Goal: Information Seeking & Learning: Learn about a topic

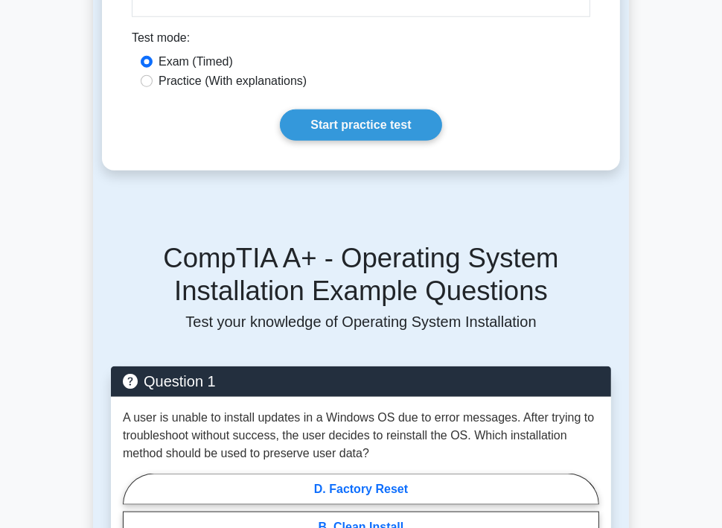
scroll to position [1208, 0]
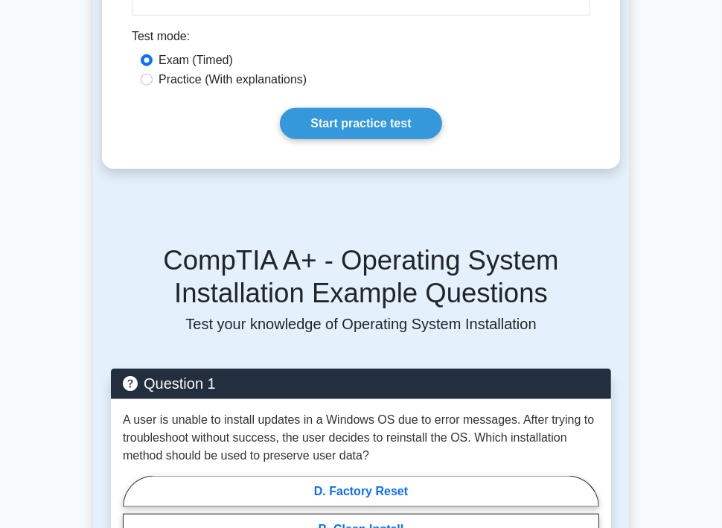
click at [183, 77] on label "Practice (With explanations)" at bounding box center [233, 80] width 148 height 18
click at [153, 77] on input "Practice (With explanations)" at bounding box center [147, 80] width 12 height 12
radio input "true"
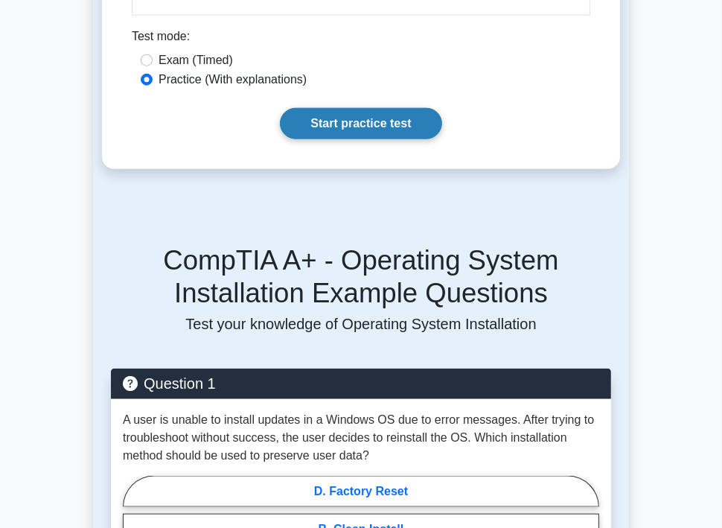
click at [325, 117] on link "Start practice test" at bounding box center [361, 123] width 162 height 31
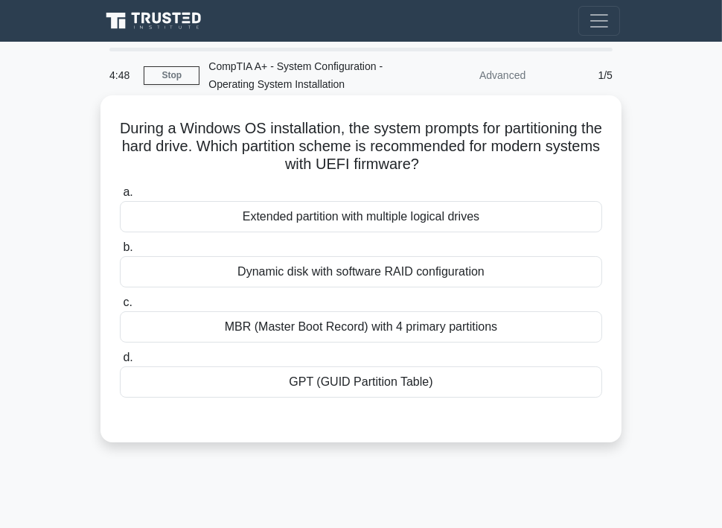
click at [441, 268] on div "Dynamic disk with software RAID configuration" at bounding box center [361, 271] width 483 height 31
click at [120, 253] on input "b. Dynamic disk with software RAID configuration" at bounding box center [120, 248] width 0 height 10
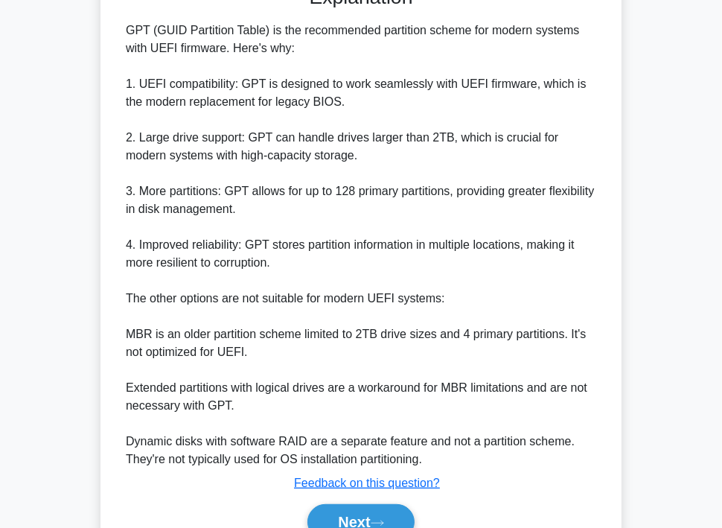
scroll to position [506, 0]
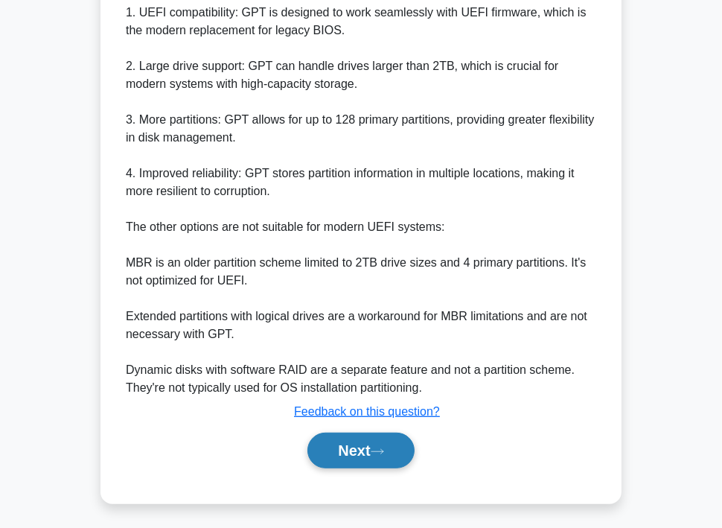
click at [406, 445] on button "Next" at bounding box center [361, 451] width 107 height 36
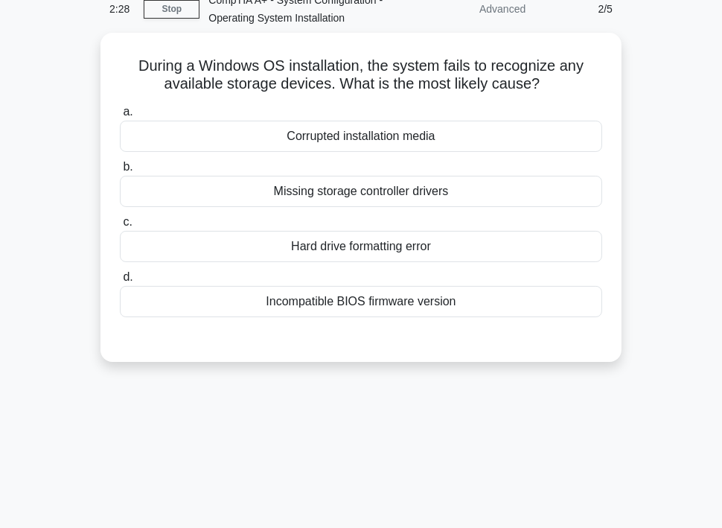
scroll to position [0, 0]
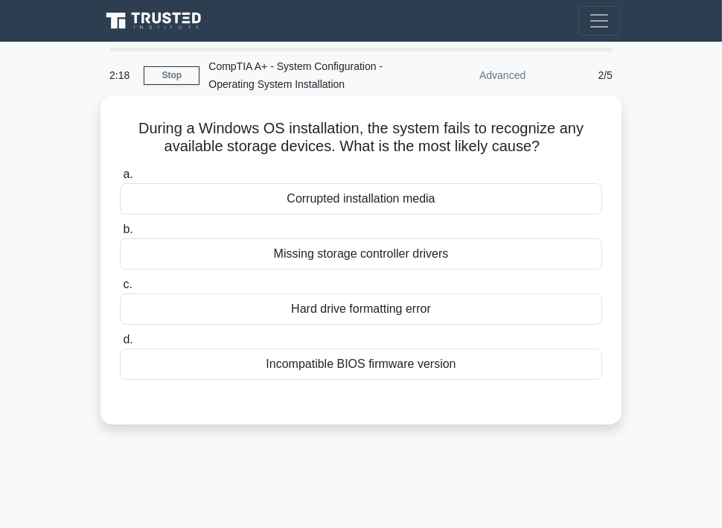
click at [410, 311] on div "Hard drive formatting error" at bounding box center [361, 308] width 483 height 31
click at [120, 290] on input "c. Hard drive formatting error" at bounding box center [120, 285] width 0 height 10
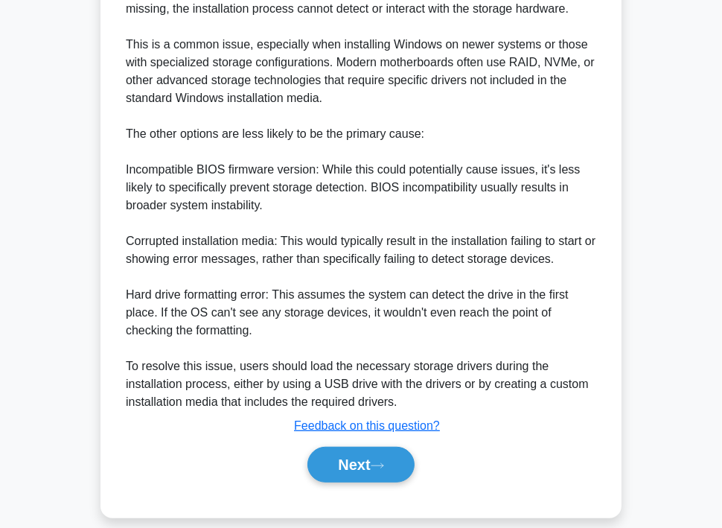
scroll to position [529, 0]
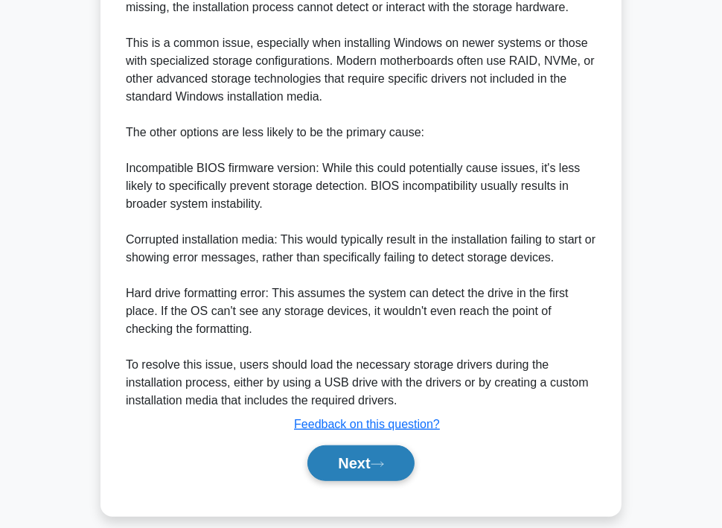
click at [378, 465] on icon at bounding box center [377, 464] width 13 height 8
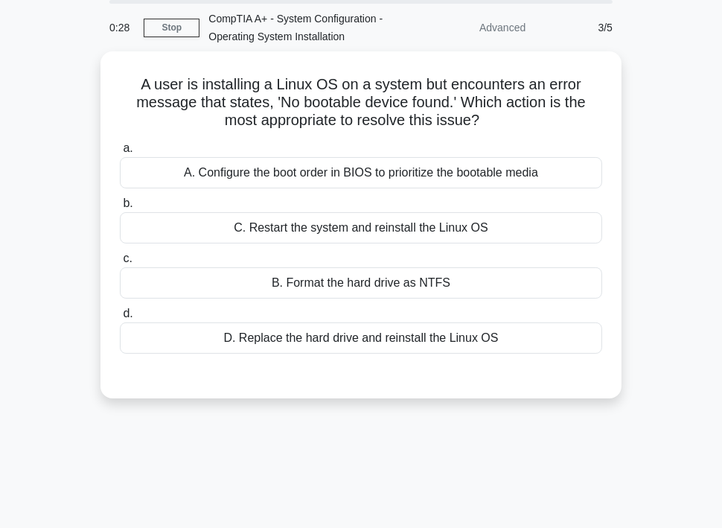
scroll to position [45, 0]
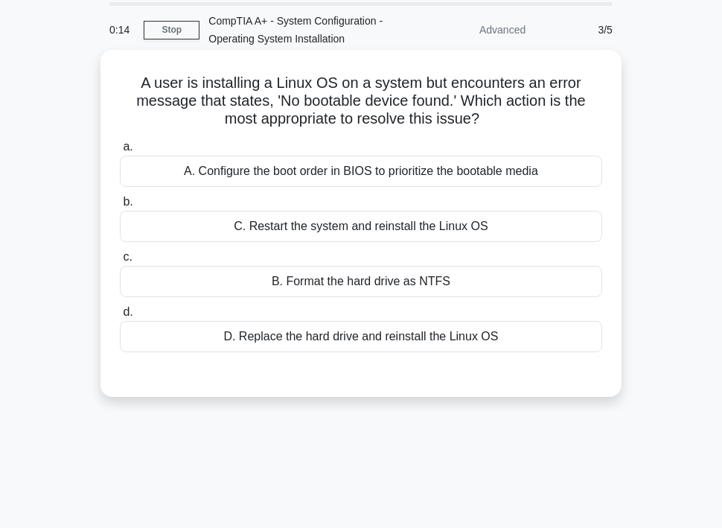
click at [442, 171] on div "A. Configure the boot order in BIOS to prioritize the bootable media" at bounding box center [361, 171] width 483 height 31
click at [120, 152] on input "a. A. Configure the boot order in BIOS to prioritize the bootable media" at bounding box center [120, 147] width 0 height 10
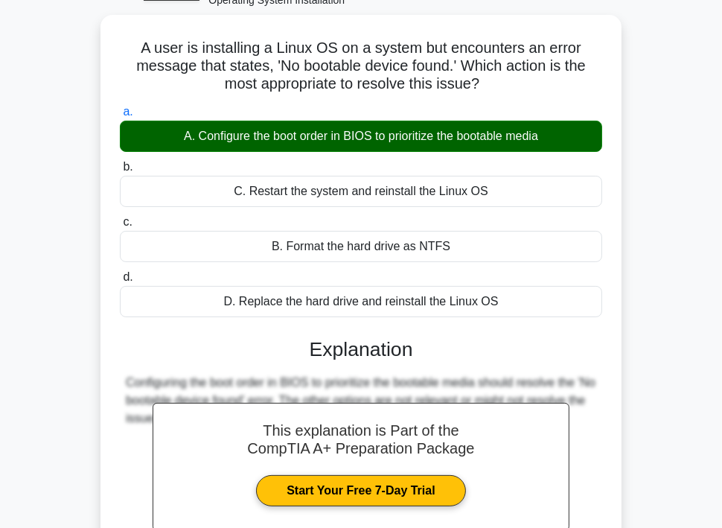
scroll to position [84, 0]
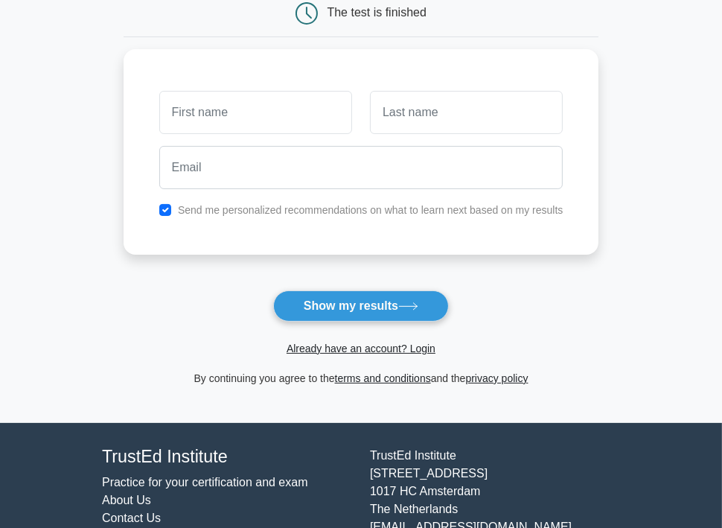
scroll to position [153, 0]
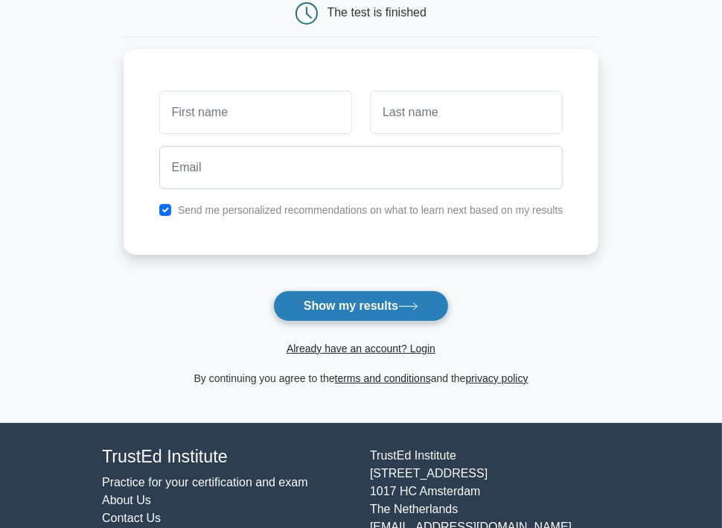
click at [426, 305] on button "Show my results" at bounding box center [361, 305] width 176 height 31
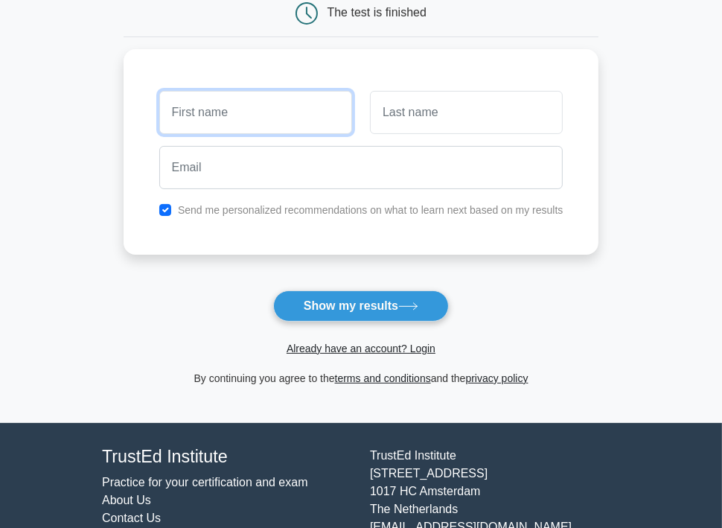
scroll to position [0, 0]
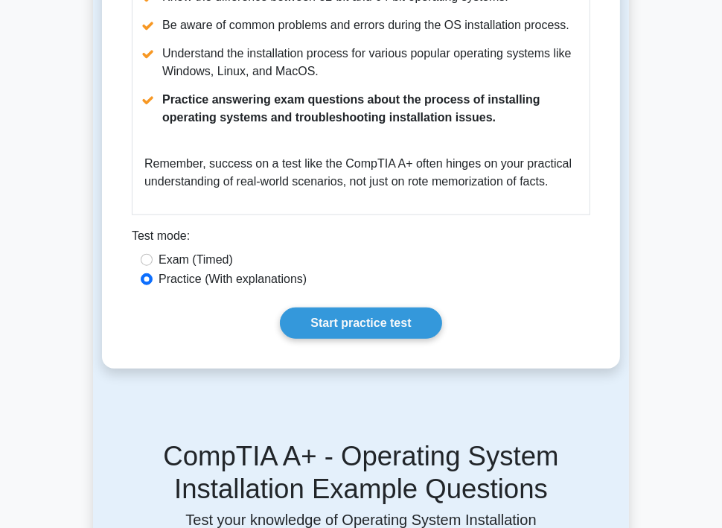
scroll to position [1014, 0]
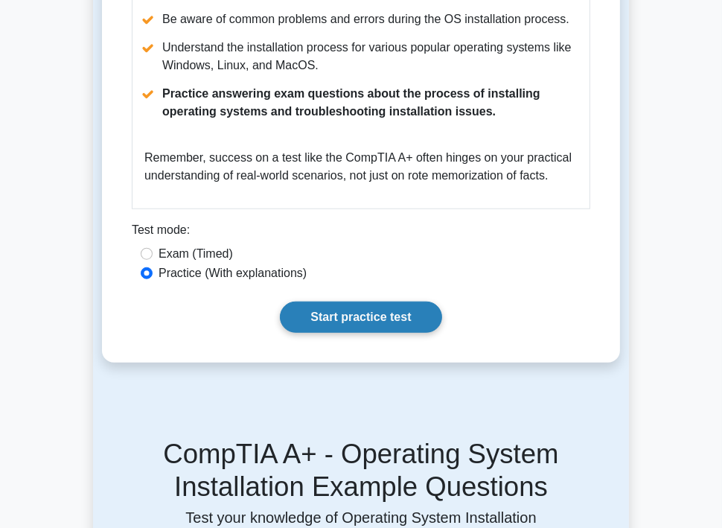
click at [331, 319] on link "Start practice test" at bounding box center [361, 317] width 162 height 31
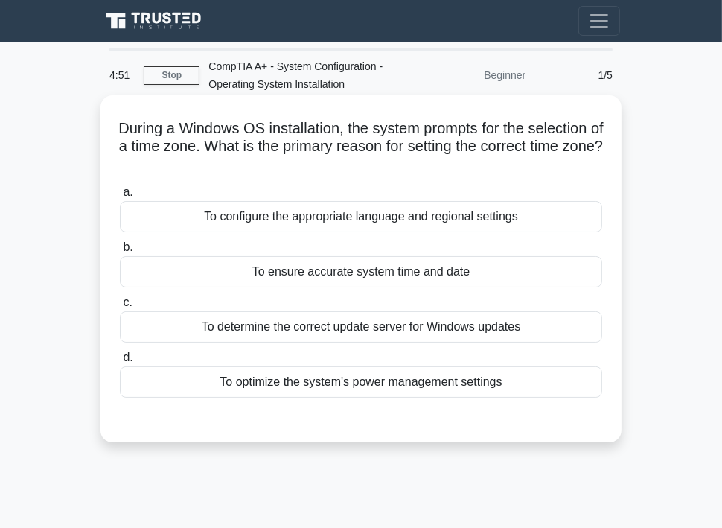
click at [340, 320] on div "To determine the correct update server for Windows updates" at bounding box center [361, 326] width 483 height 31
click at [120, 308] on input "c. To determine the correct update server for Windows updates" at bounding box center [120, 303] width 0 height 10
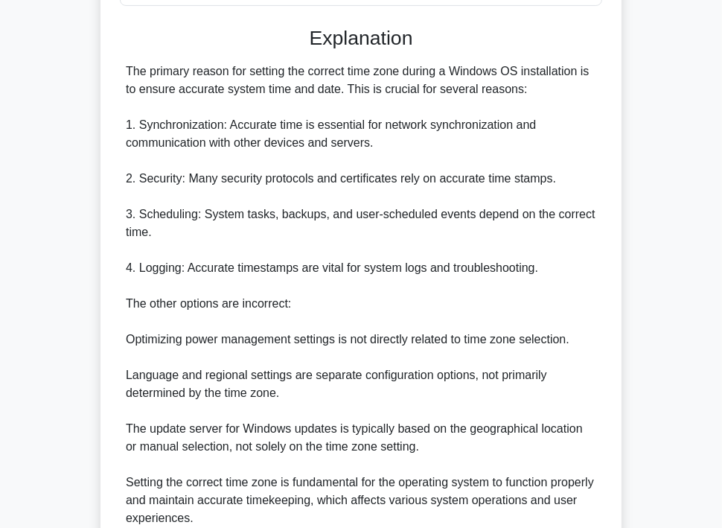
scroll to position [524, 0]
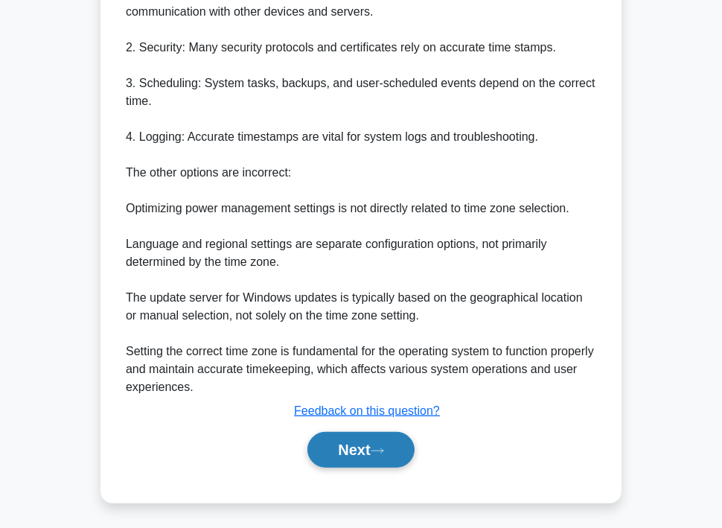
click at [398, 451] on button "Next" at bounding box center [361, 450] width 107 height 36
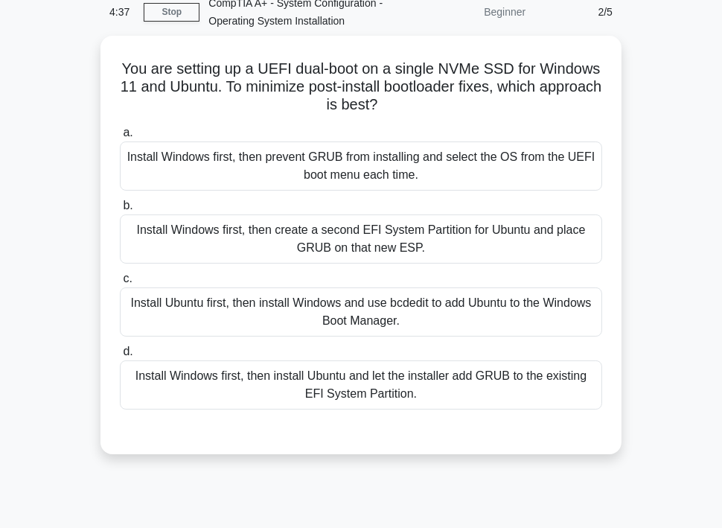
scroll to position [63, 0]
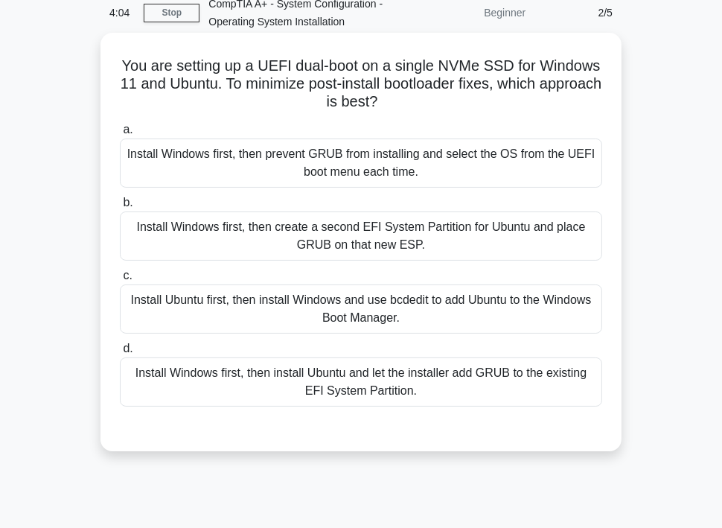
click at [527, 379] on div "Install Windows first, then install Ubuntu and let the installer add GRUB to th…" at bounding box center [361, 382] width 483 height 49
click at [120, 354] on input "d. Install Windows first, then install Ubuntu and let the installer add GRUB to…" at bounding box center [120, 349] width 0 height 10
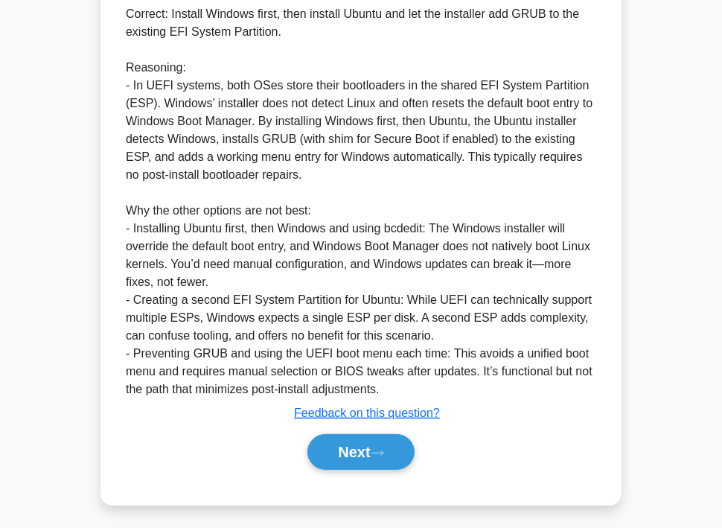
scroll to position [523, 0]
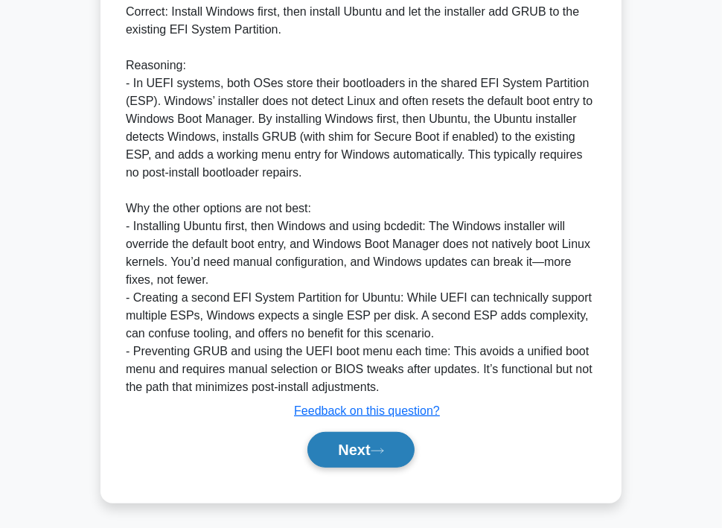
click at [394, 454] on button "Next" at bounding box center [361, 450] width 107 height 36
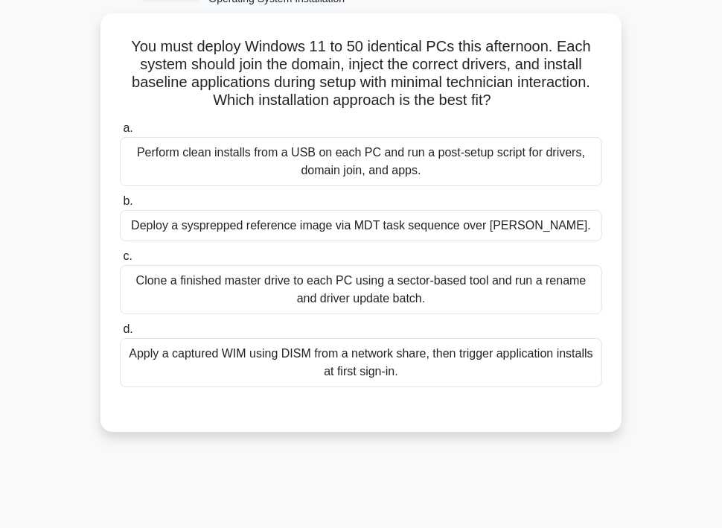
scroll to position [88, 0]
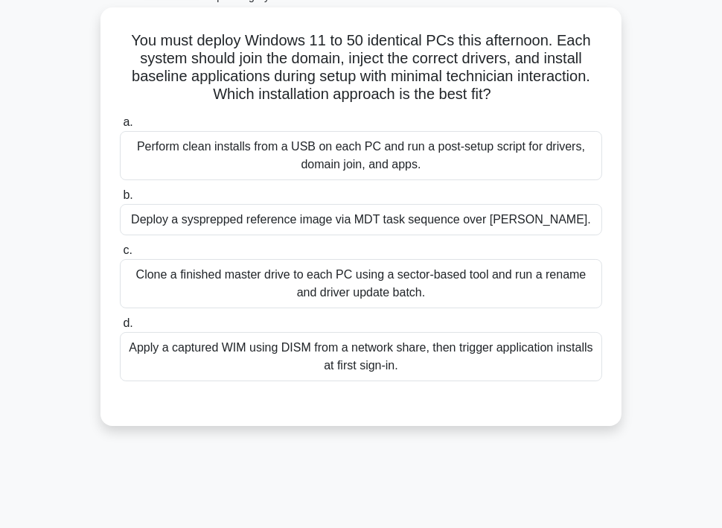
click at [543, 311] on div "a. Perform clean installs from a USB on each PC and run a post-setup script for…" at bounding box center [361, 247] width 501 height 274
click at [538, 337] on div "Apply a captured WIM using DISM from a network share, then trigger application …" at bounding box center [361, 356] width 483 height 49
click at [120, 328] on input "d. Apply a captured WIM using DISM from a network share, then trigger applicati…" at bounding box center [120, 324] width 0 height 10
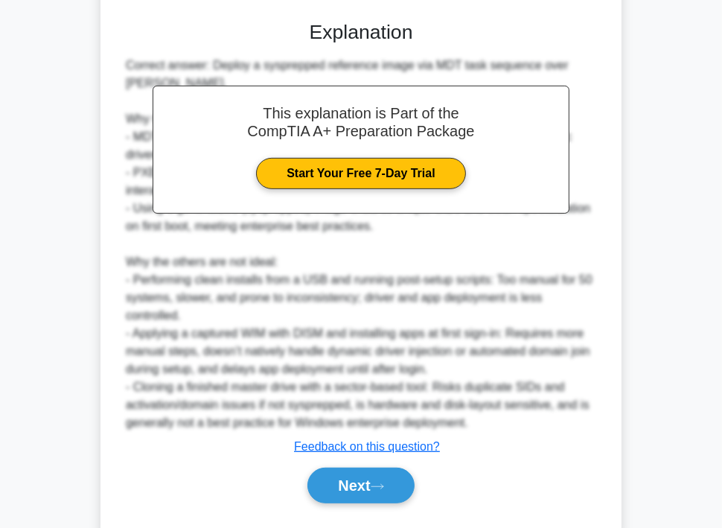
scroll to position [488, 0]
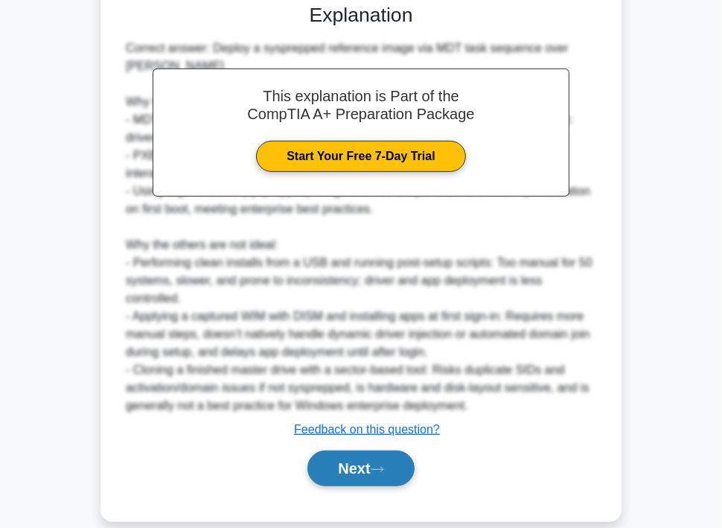
click at [349, 463] on button "Next" at bounding box center [361, 469] width 107 height 36
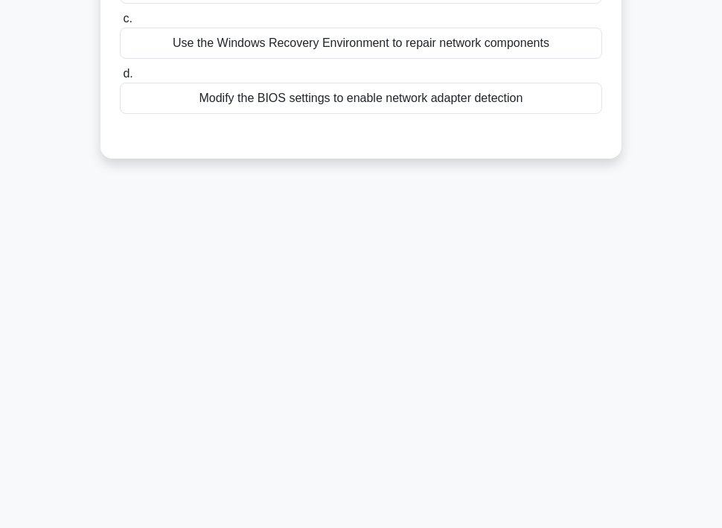
scroll to position [0, 0]
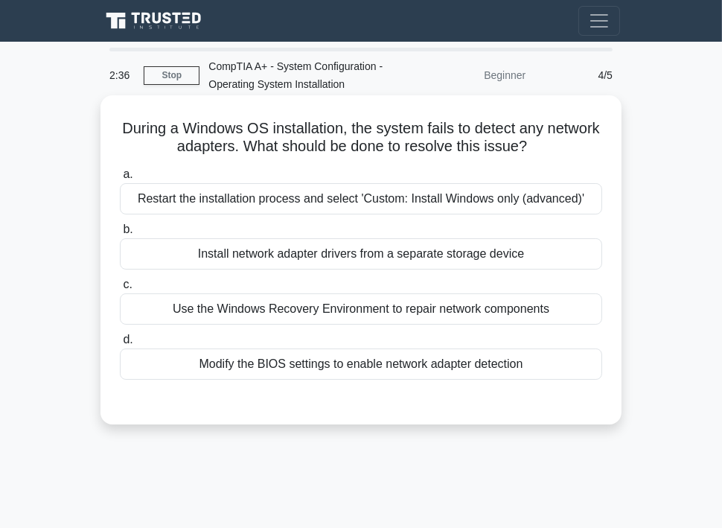
click at [431, 253] on div "Install network adapter drivers from a separate storage device" at bounding box center [361, 253] width 483 height 31
click at [120, 235] on input "b. Install network adapter drivers from a separate storage device" at bounding box center [120, 230] width 0 height 10
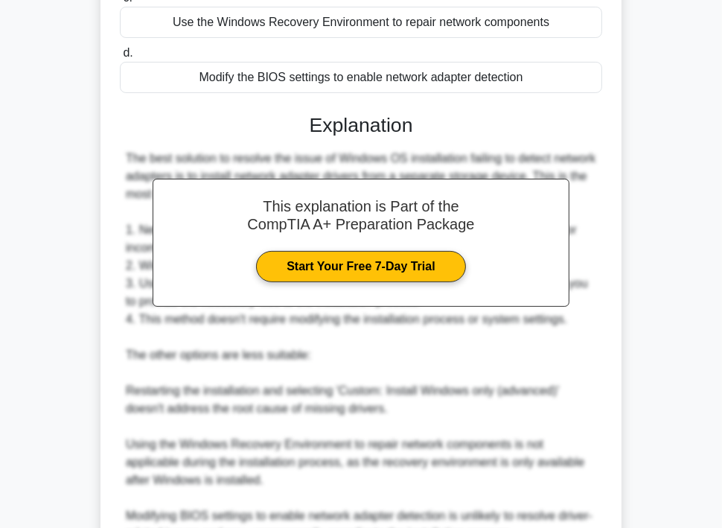
scroll to position [433, 0]
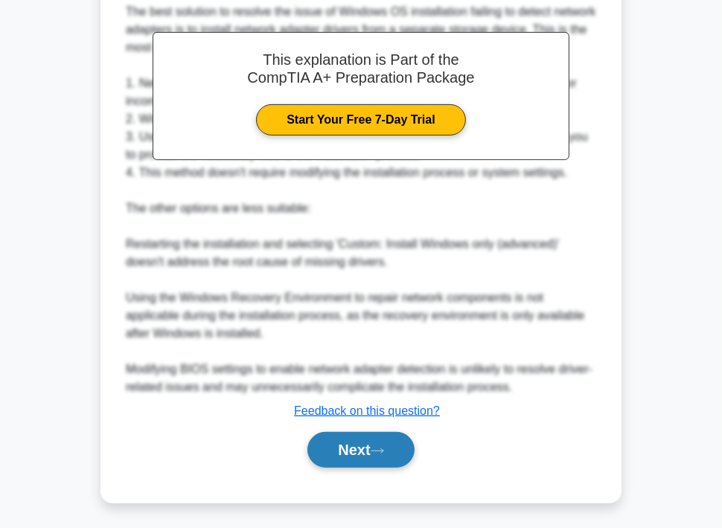
click at [343, 454] on button "Next" at bounding box center [361, 450] width 107 height 36
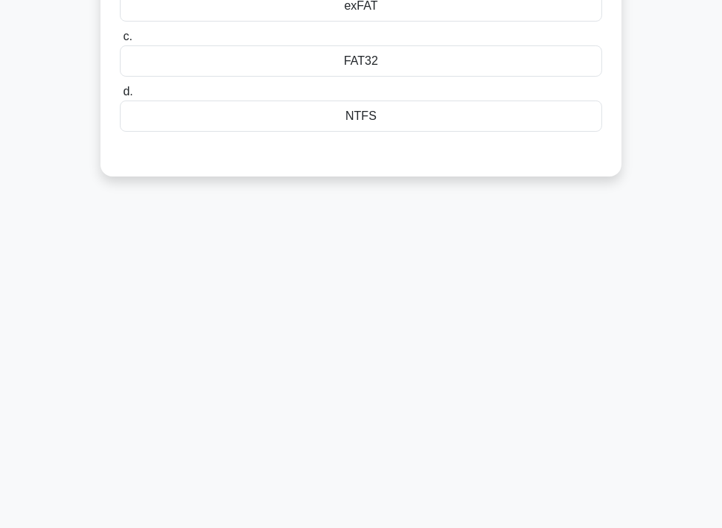
scroll to position [0, 0]
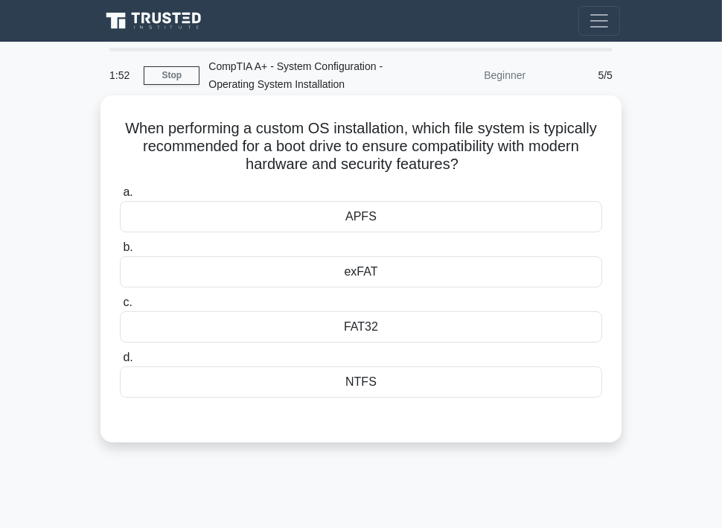
click at [360, 384] on div "NTFS" at bounding box center [361, 381] width 483 height 31
click at [120, 363] on input "d. NTFS" at bounding box center [120, 358] width 0 height 10
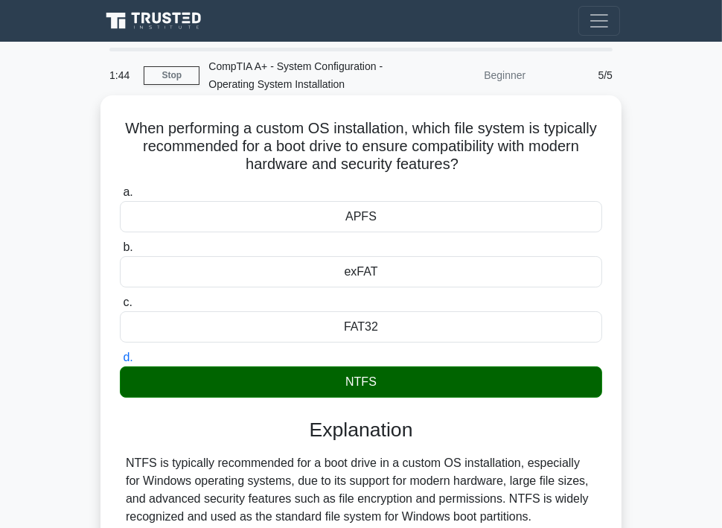
scroll to position [270, 0]
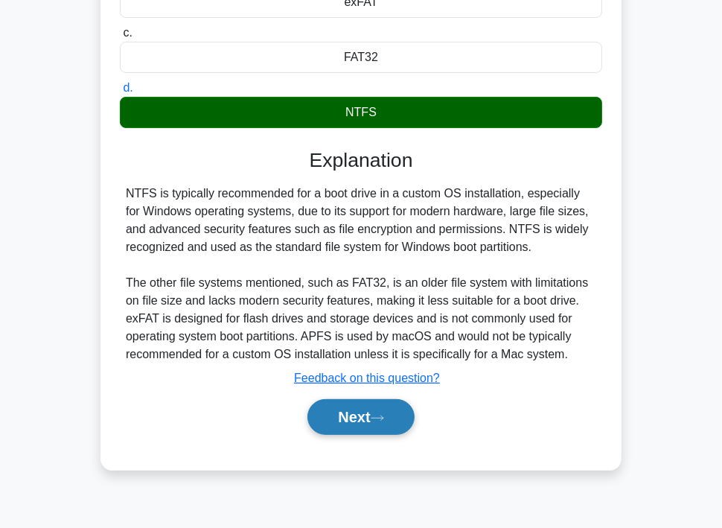
click at [362, 410] on button "Next" at bounding box center [361, 417] width 107 height 36
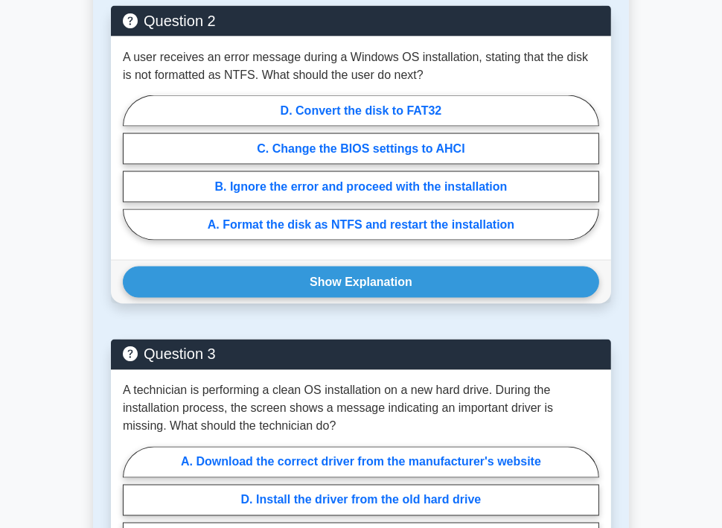
scroll to position [1923, 0]
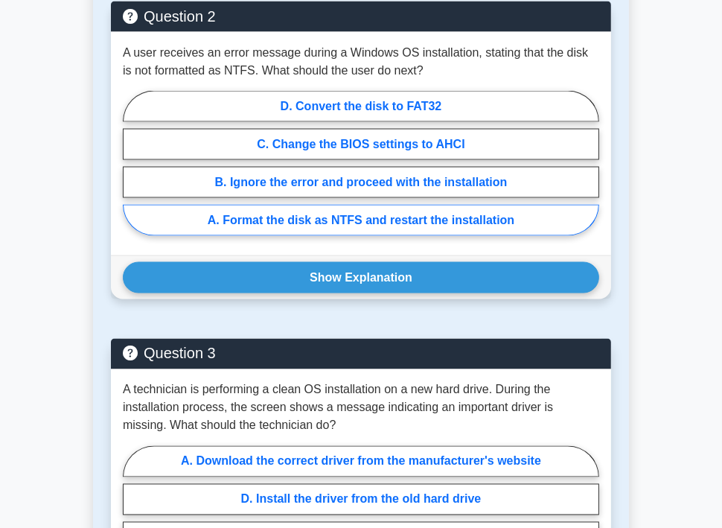
click at [273, 212] on label "A. Format the disk as NTFS and restart the installation" at bounding box center [361, 220] width 477 height 31
click at [133, 173] on input "A. Format the disk as NTFS and restart the installation" at bounding box center [128, 168] width 10 height 10
radio input "true"
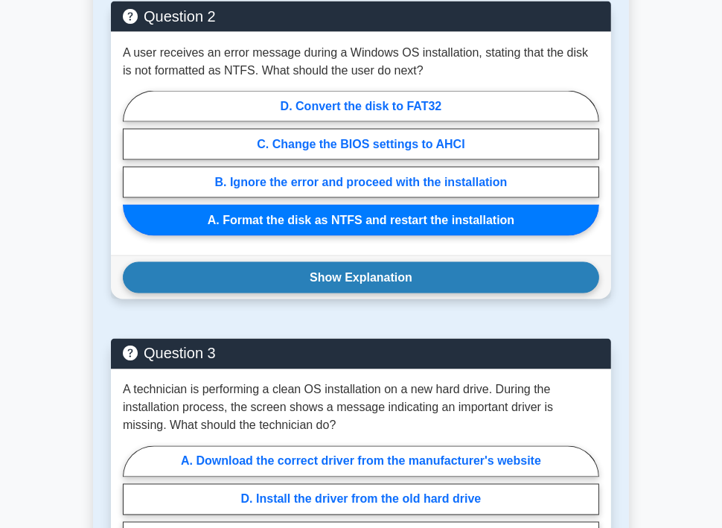
click at [349, 273] on button "Show Explanation" at bounding box center [361, 277] width 477 height 31
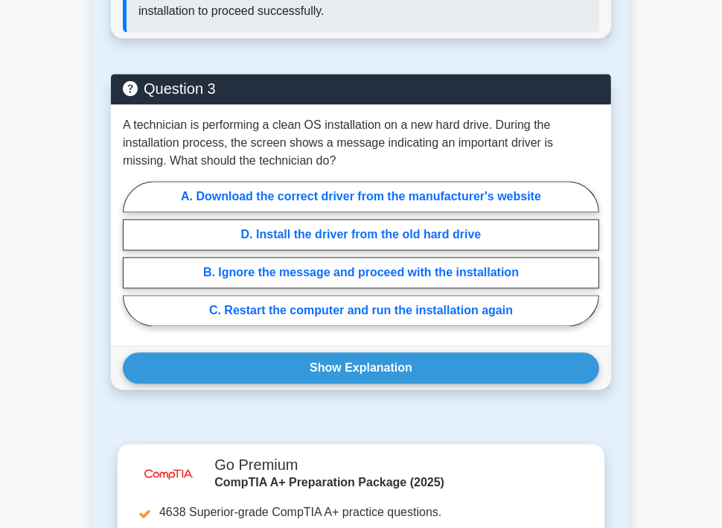
scroll to position [2369, 0]
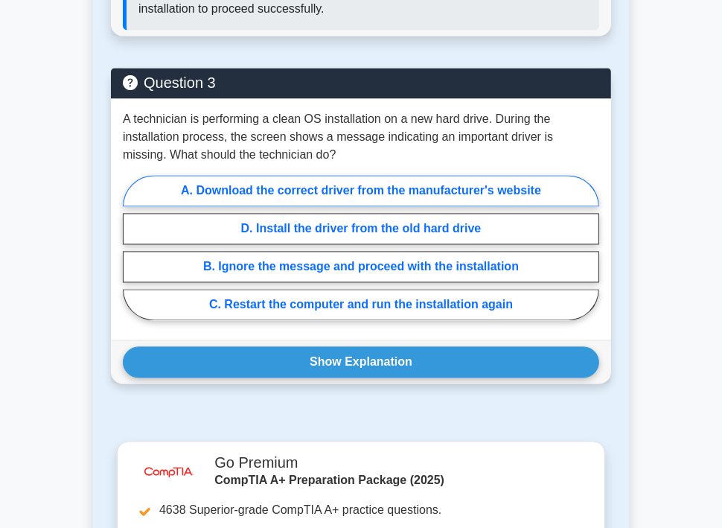
click at [288, 181] on label "A. Download the correct driver from the manufacturer's website" at bounding box center [361, 190] width 477 height 31
click at [133, 247] on input "A. Download the correct driver from the manufacturer's website" at bounding box center [128, 252] width 10 height 10
radio input "true"
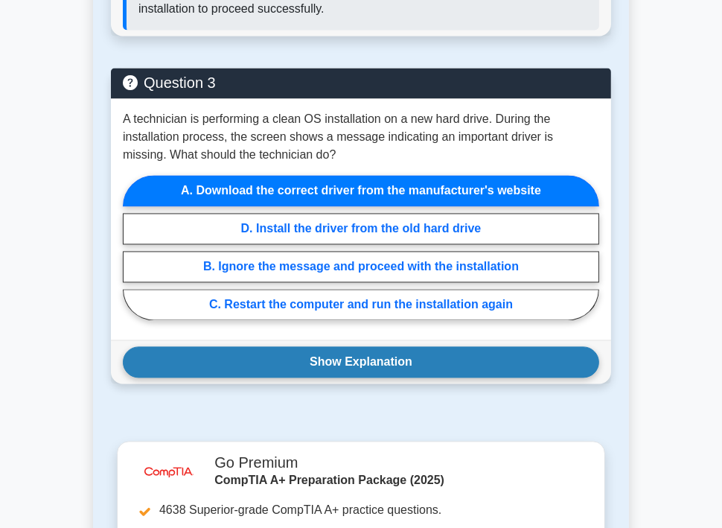
click at [355, 365] on button "Show Explanation" at bounding box center [361, 361] width 477 height 31
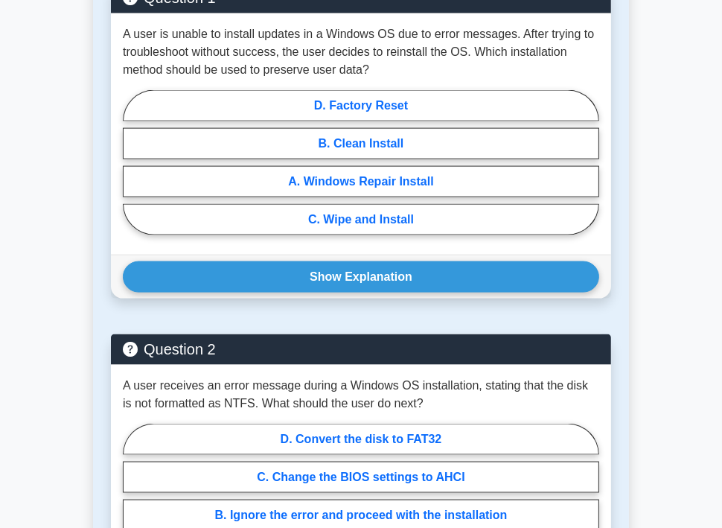
scroll to position [1584, 0]
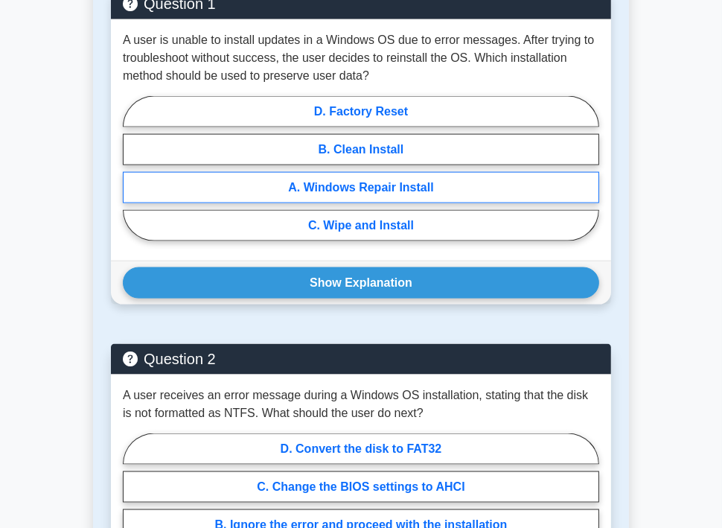
click at [393, 194] on label "A. Windows Repair Install" at bounding box center [361, 187] width 477 height 31
click at [133, 178] on input "A. Windows Repair Install" at bounding box center [128, 173] width 10 height 10
radio input "true"
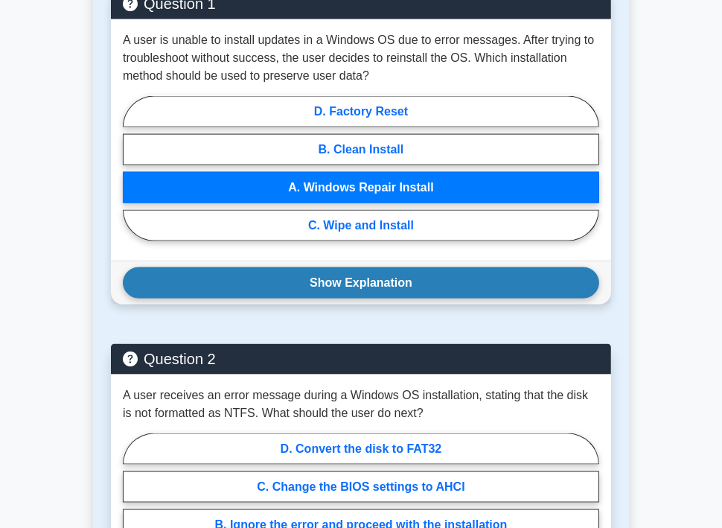
click at [398, 277] on button "Show Explanation" at bounding box center [361, 282] width 477 height 31
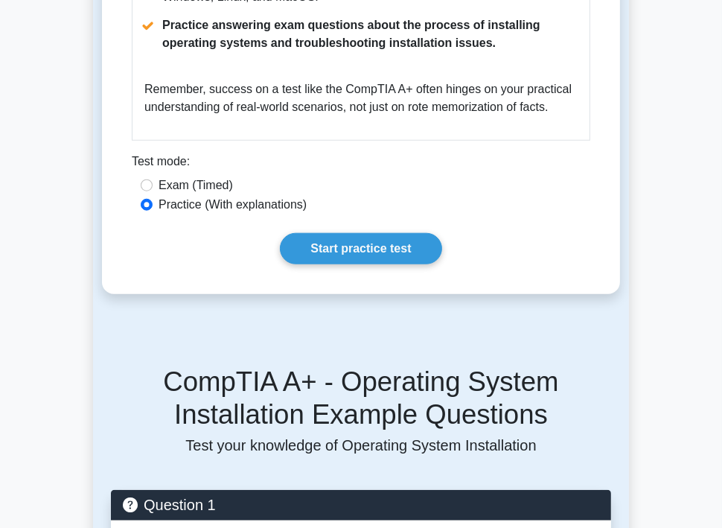
scroll to position [1084, 0]
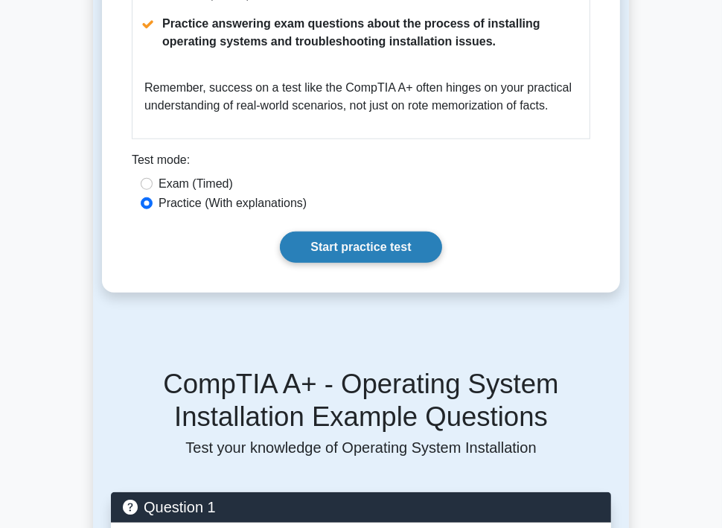
click at [372, 252] on link "Start practice test" at bounding box center [361, 247] width 162 height 31
click at [355, 254] on link "Start practice test" at bounding box center [361, 247] width 162 height 31
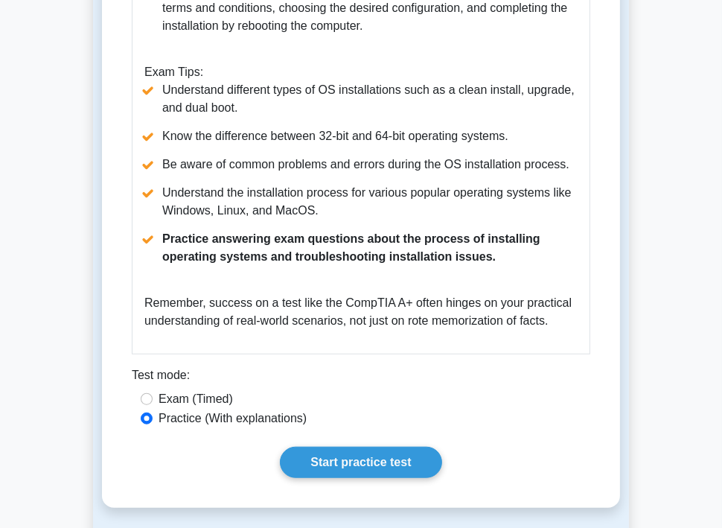
scroll to position [874, 0]
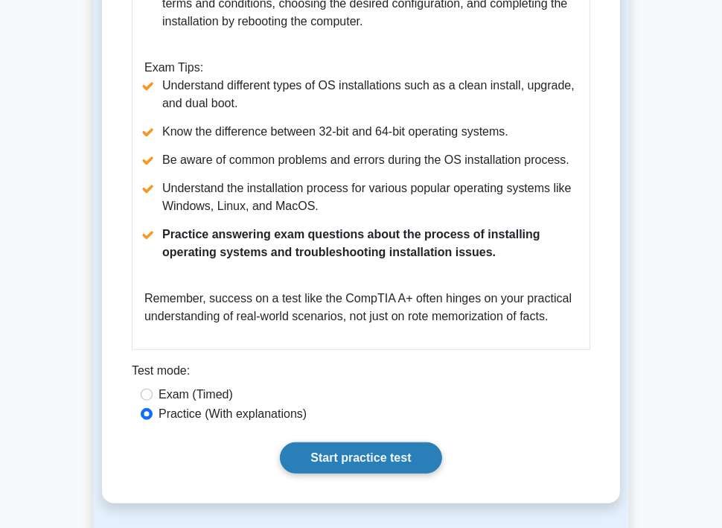
click at [323, 458] on link "Start practice test" at bounding box center [361, 457] width 162 height 31
